Goal: Check status: Check status

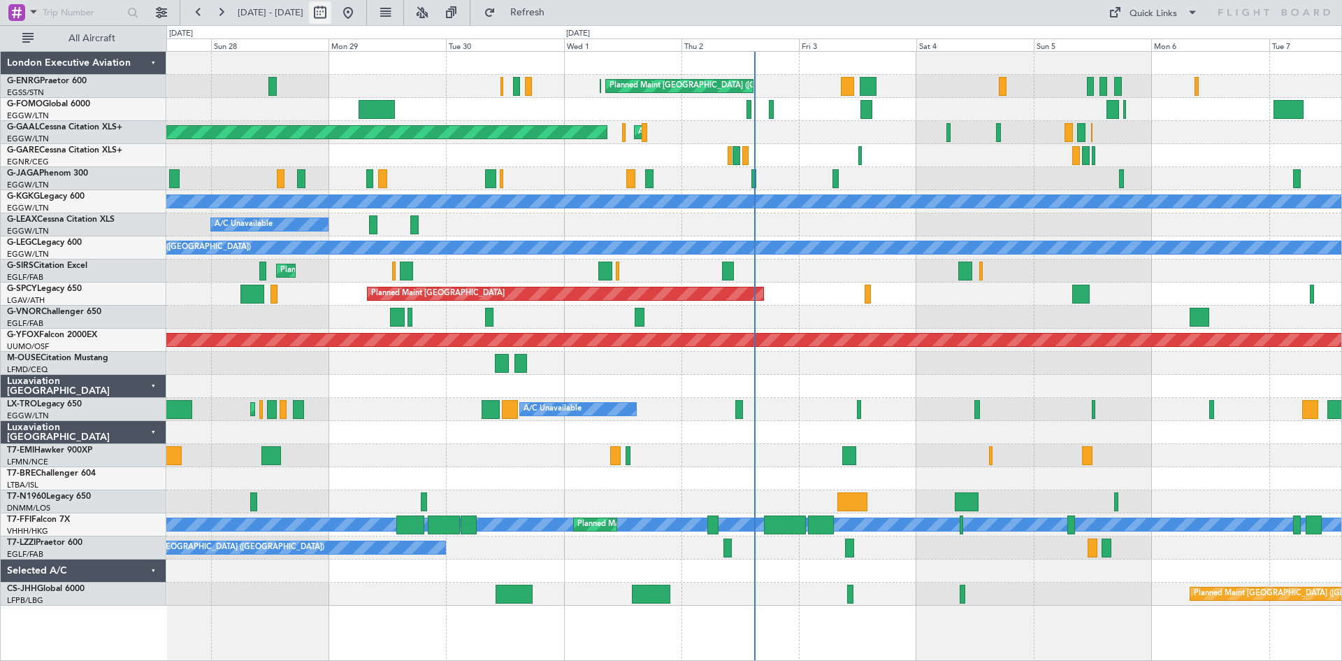
click at [331, 13] on button at bounding box center [320, 12] width 22 height 22
select select "9"
select select "2025"
click at [331, 15] on button at bounding box center [320, 12] width 22 height 22
select select "9"
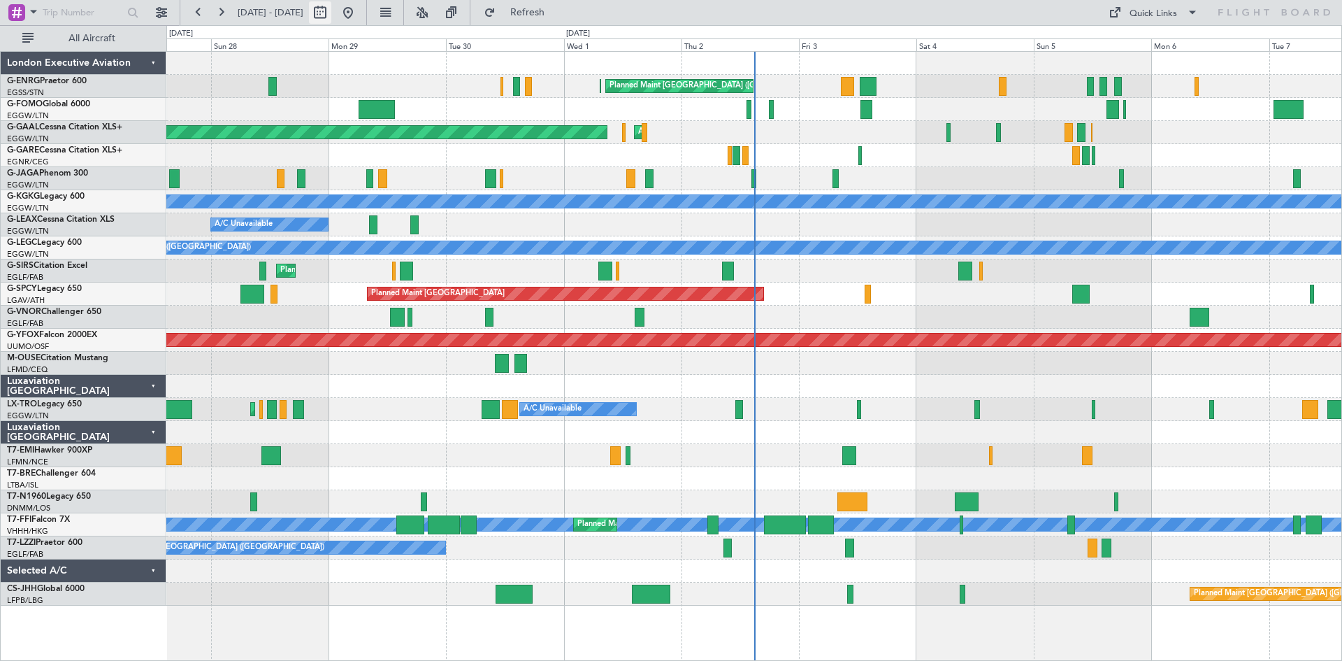
select select "2025"
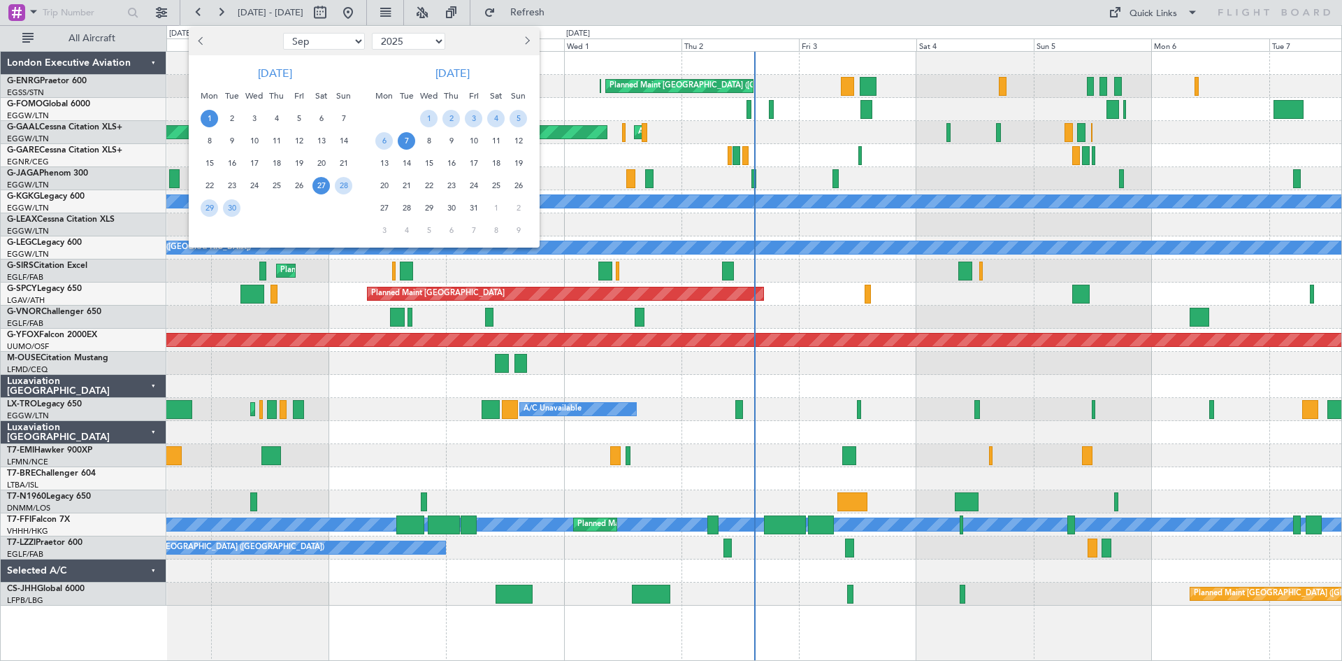
click at [213, 122] on span "1" at bounding box center [209, 118] width 17 height 17
click at [209, 161] on span "15" at bounding box center [209, 163] width 17 height 17
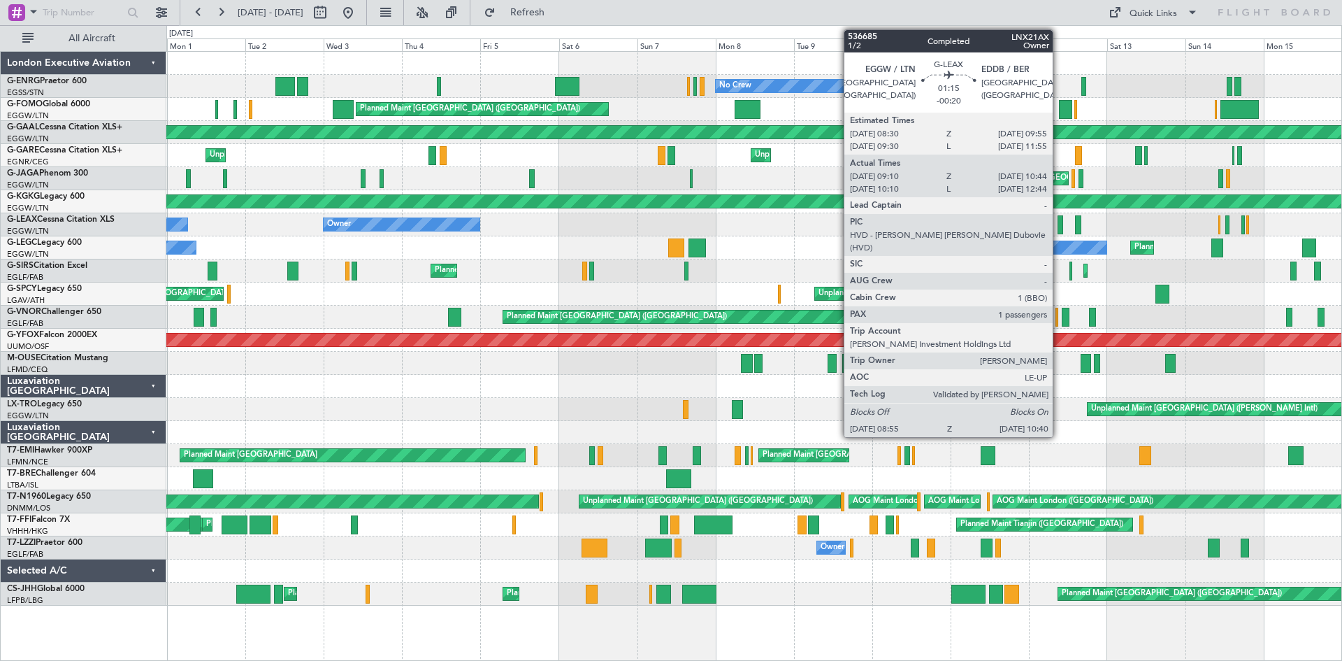
click at [1059, 226] on div at bounding box center [1061, 224] width 6 height 19
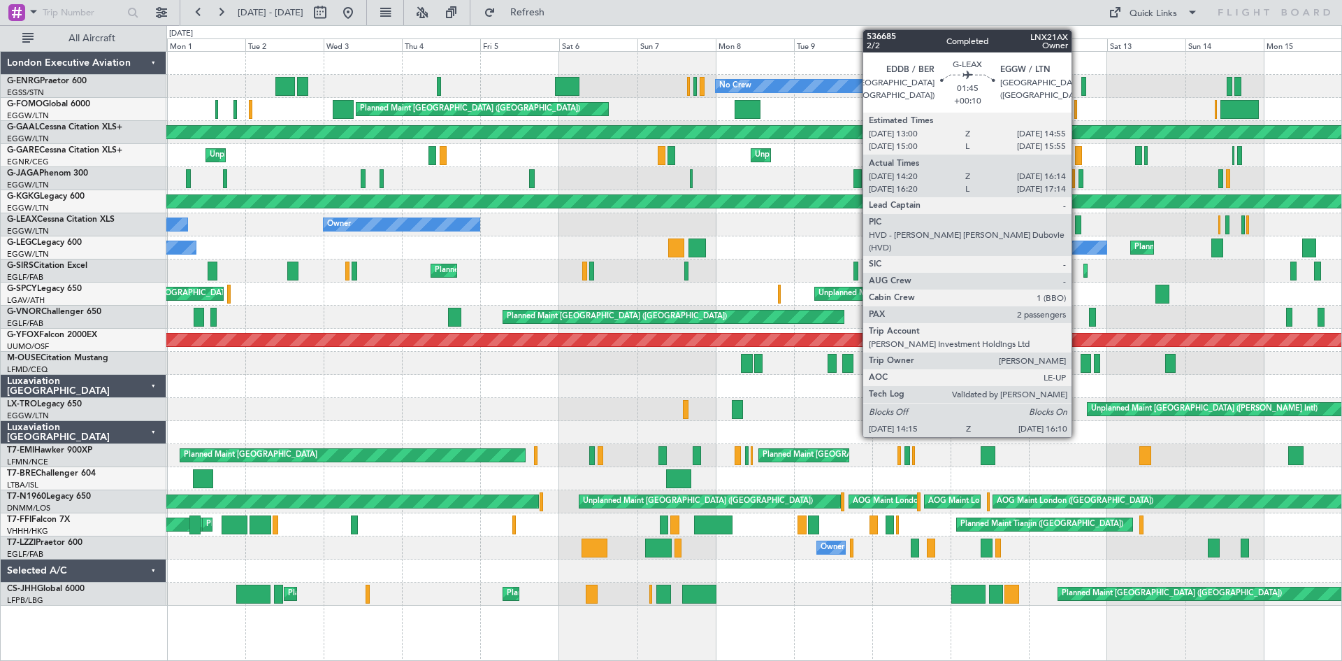
click at [1078, 225] on div at bounding box center [1078, 224] width 6 height 19
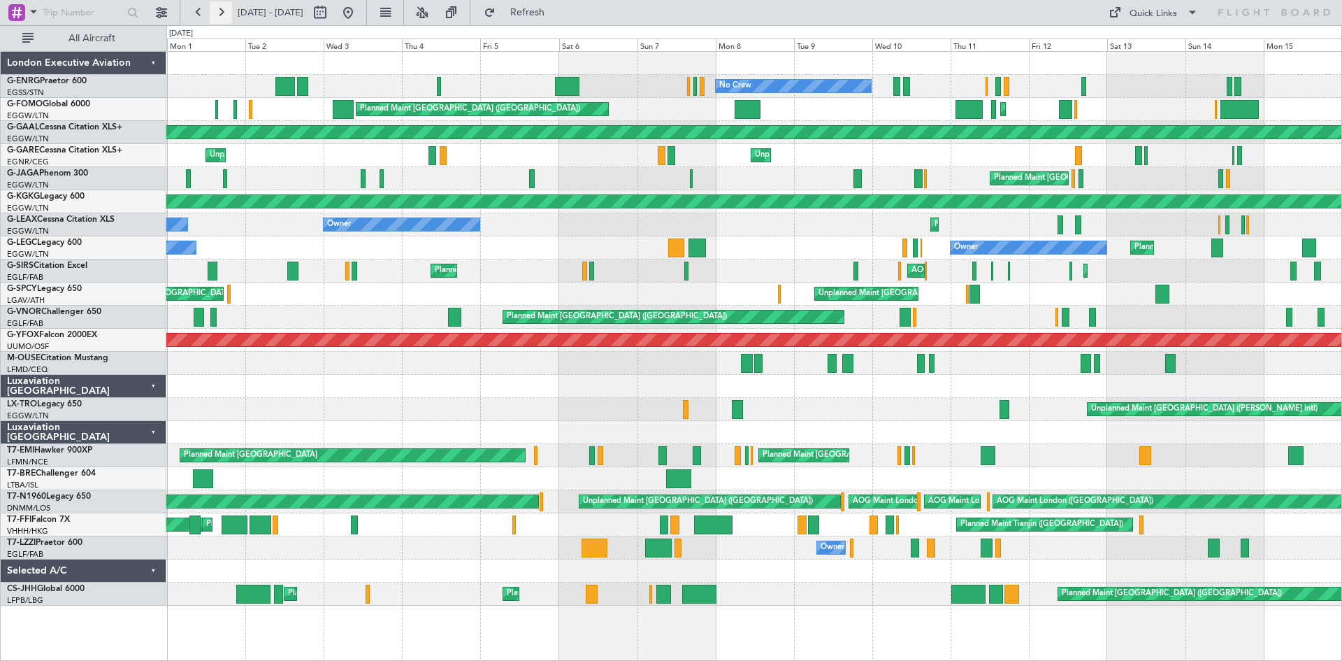
click at [220, 13] on button at bounding box center [221, 12] width 22 height 22
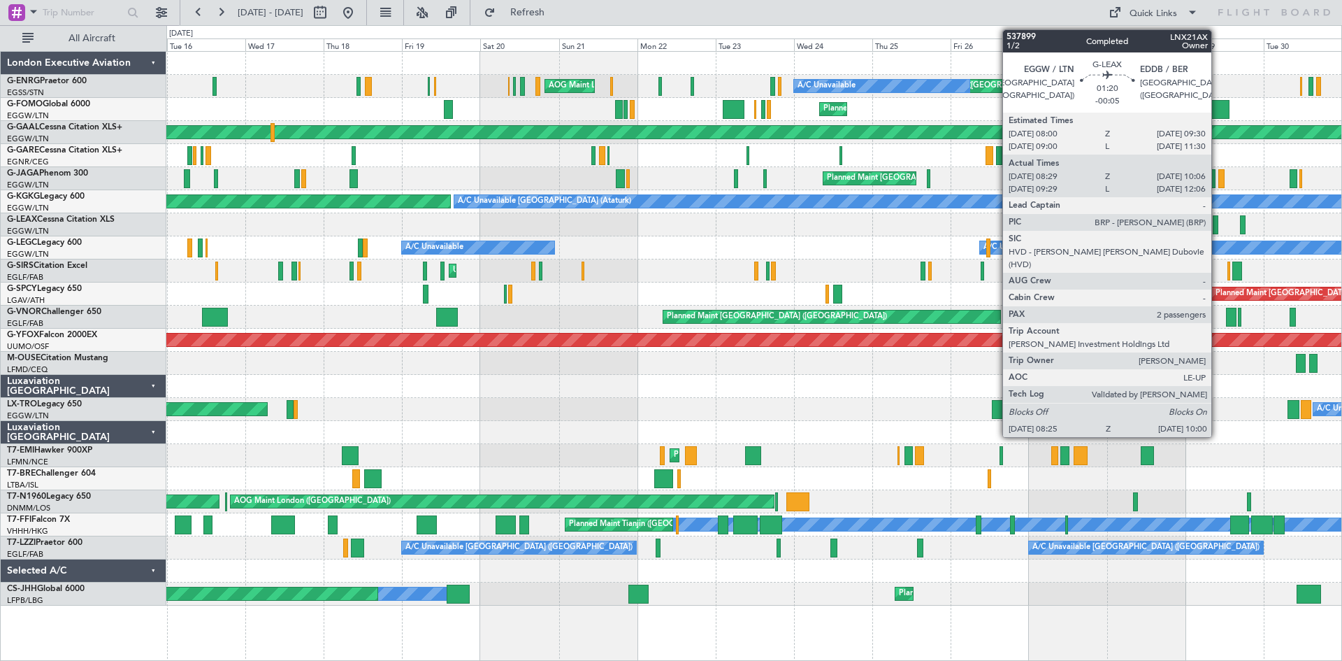
click at [1218, 229] on div at bounding box center [1216, 224] width 6 height 19
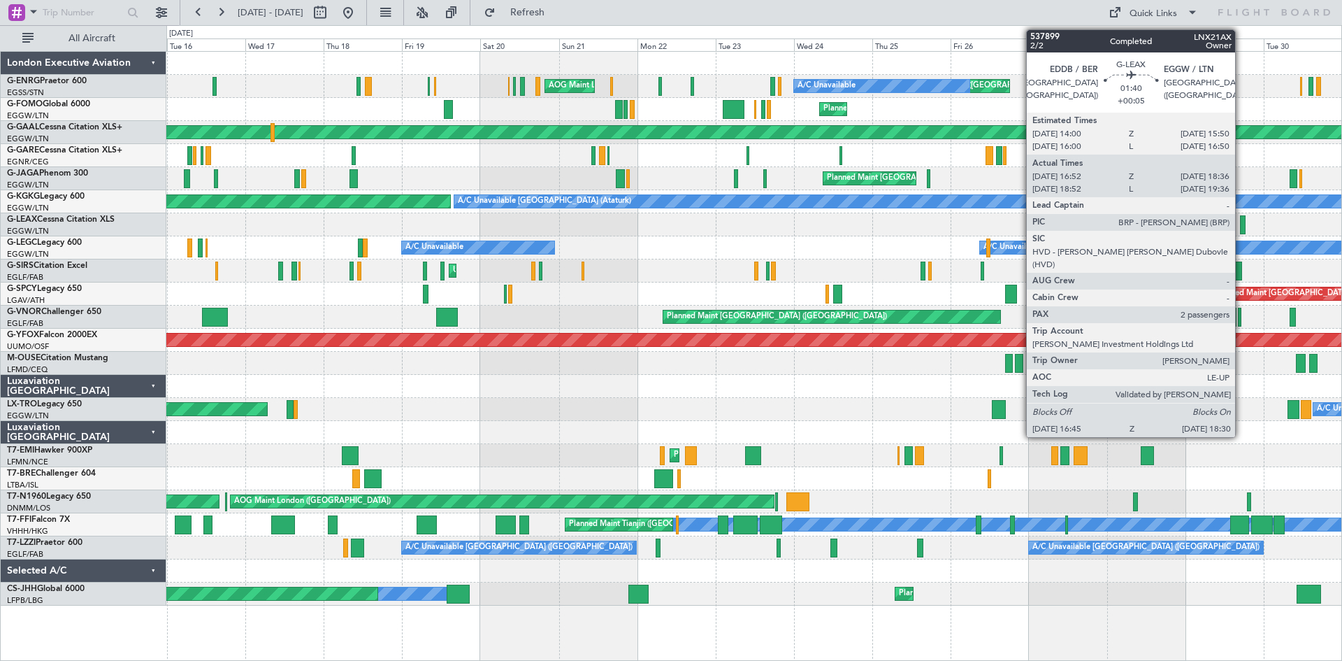
click at [1242, 226] on div at bounding box center [1243, 224] width 6 height 19
